Goal: Task Accomplishment & Management: Manage account settings

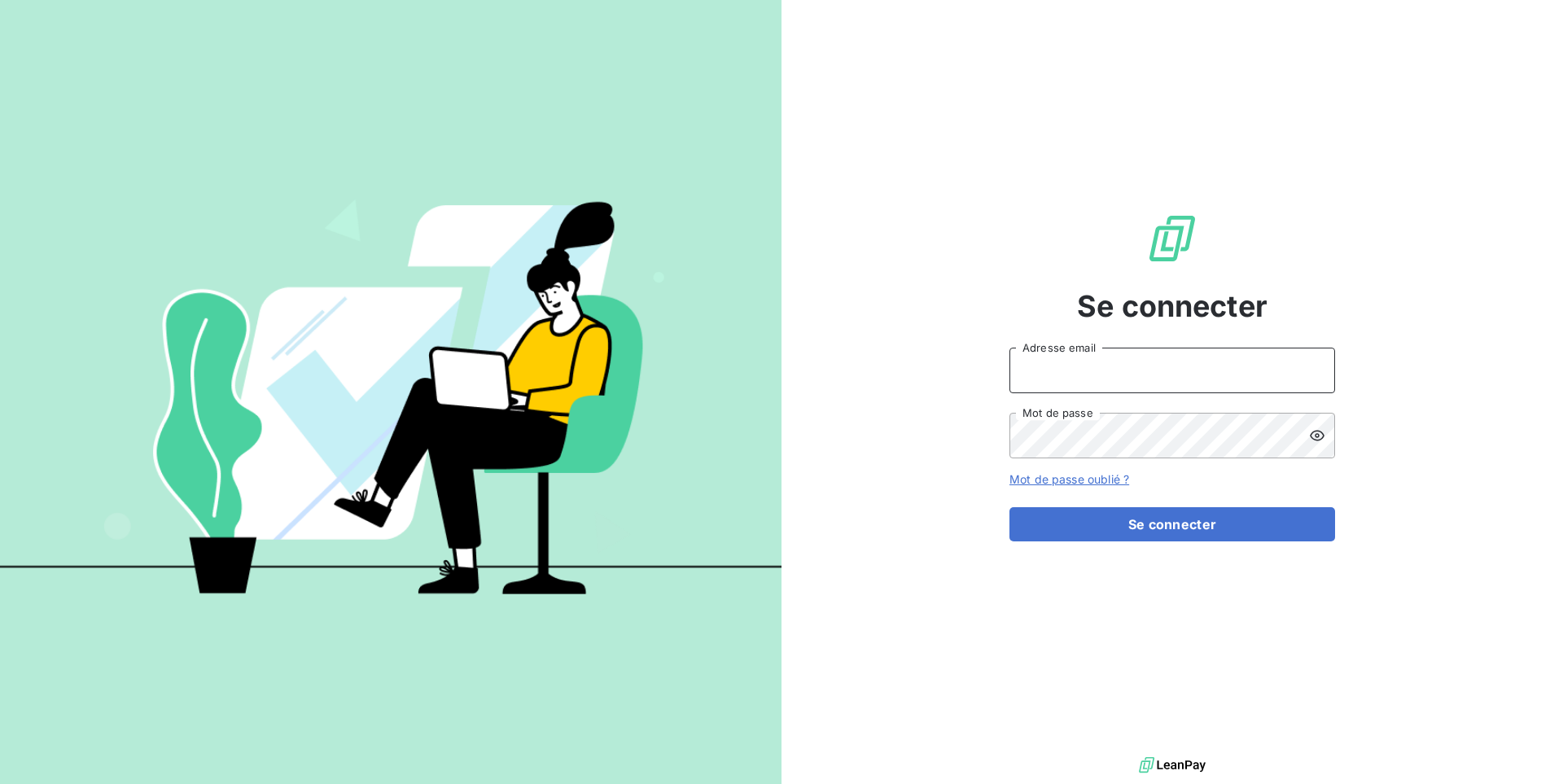
click at [1180, 371] on input "Adresse email" at bounding box center [1172, 370] width 326 height 46
click at [1010, 507] on button "Se connecter" at bounding box center [1172, 524] width 326 height 34
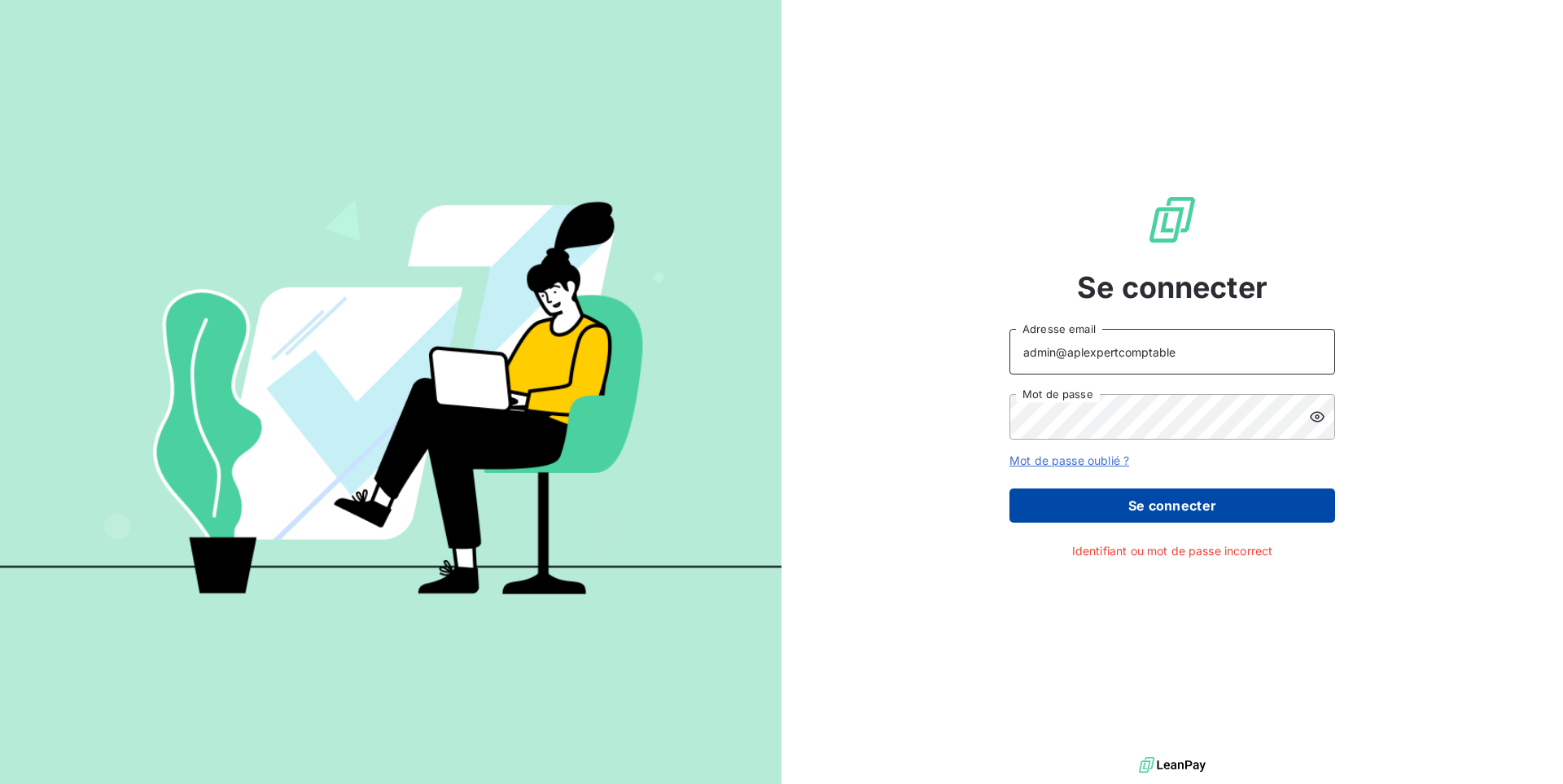
type input "admin@aplexpertcomptable"
click at [1201, 498] on button "Se connecter" at bounding box center [1172, 505] width 326 height 34
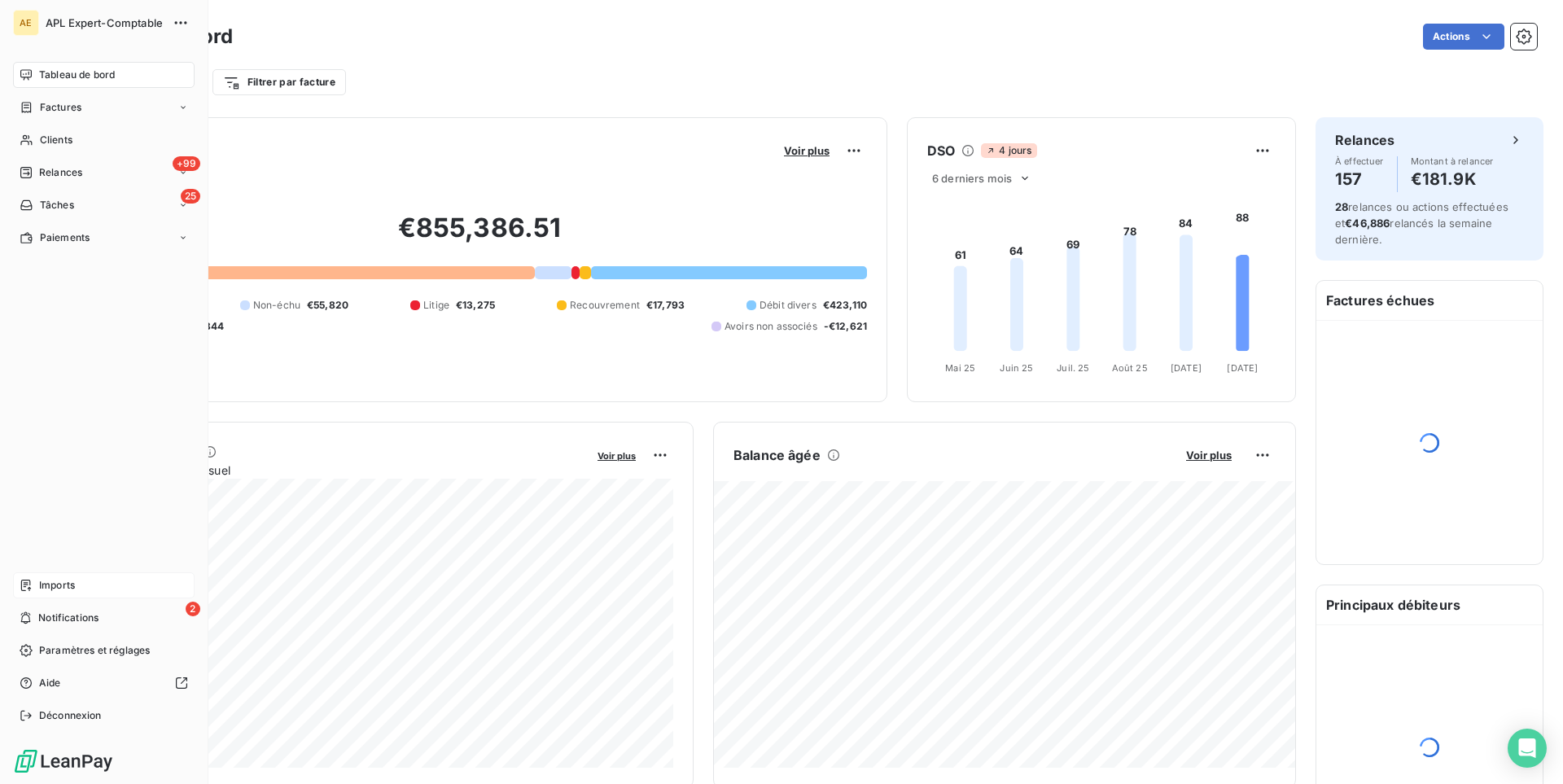
click at [56, 576] on div "Imports" at bounding box center [103, 585] width 181 height 26
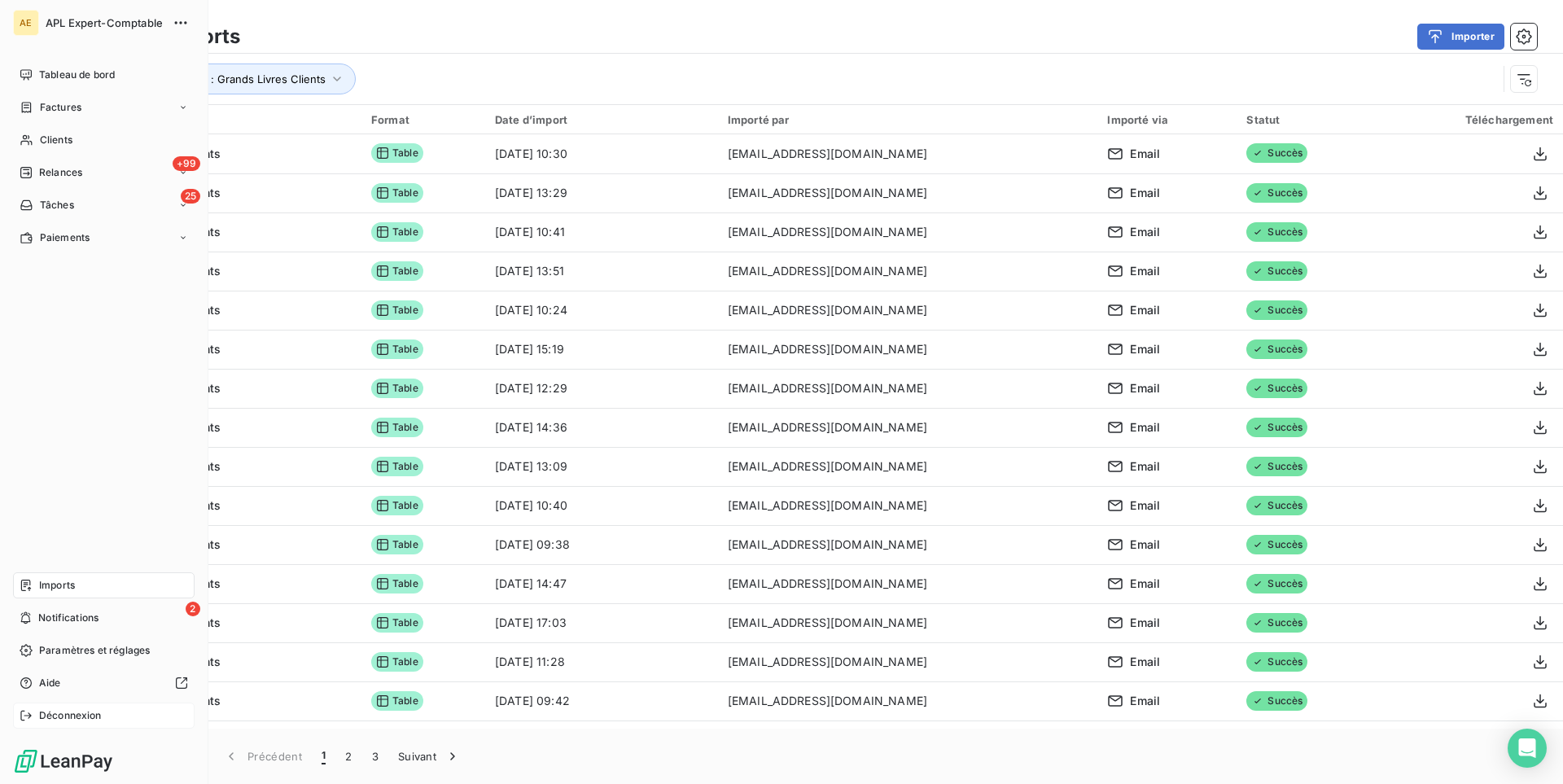
click at [42, 708] on div "Déconnexion" at bounding box center [103, 715] width 181 height 26
